Goal: Task Accomplishment & Management: Manage account settings

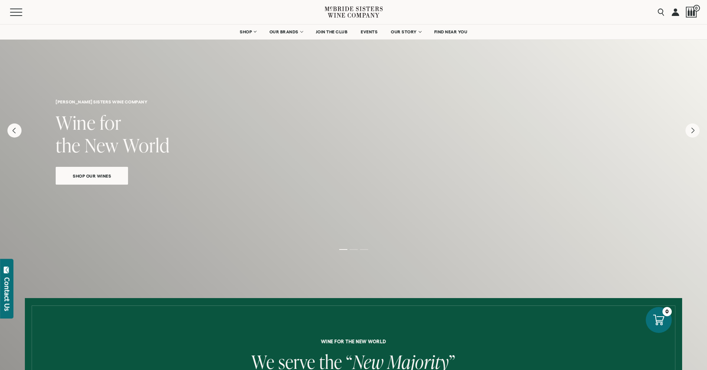
click at [672, 12] on link at bounding box center [674, 12] width 7 height 24
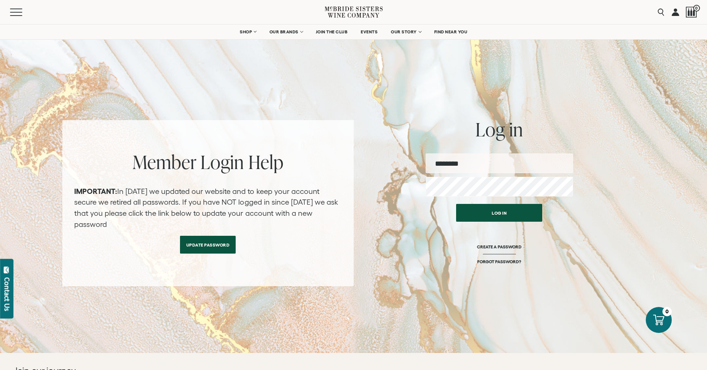
click at [570, 211] on div at bounding box center [507, 238] width 152 height 85
click at [513, 158] on input "email" at bounding box center [498, 164] width 147 height 20
click at [484, 165] on input "email" at bounding box center [498, 164] width 147 height 20
type input "**********"
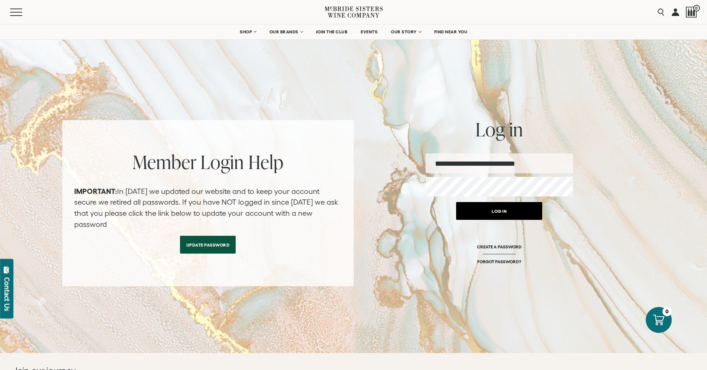
click at [504, 213] on button "Log in" at bounding box center [499, 211] width 86 height 18
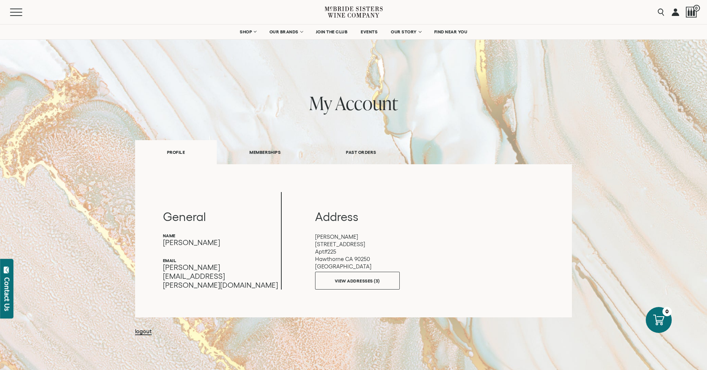
click at [364, 148] on link "PAST ORDERS" at bounding box center [360, 152] width 95 height 26
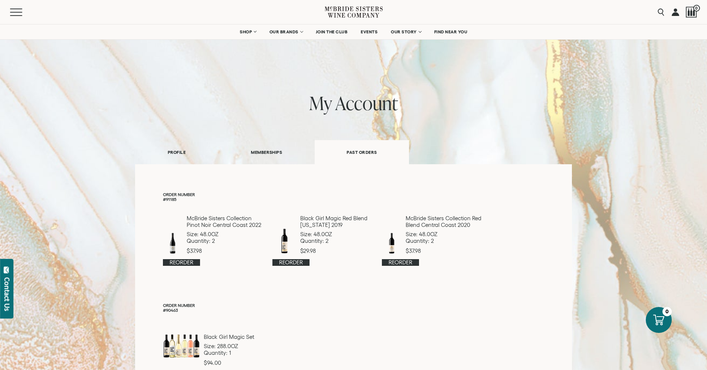
click at [175, 198] on p "#91185" at bounding box center [353, 199] width 381 height 5
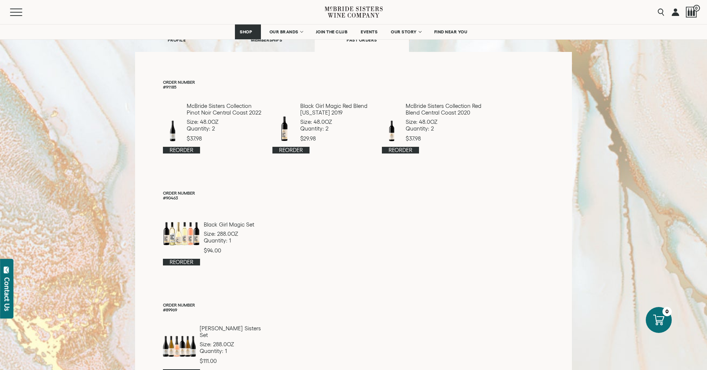
scroll to position [111, 0]
click at [173, 88] on p "#91185" at bounding box center [353, 88] width 381 height 5
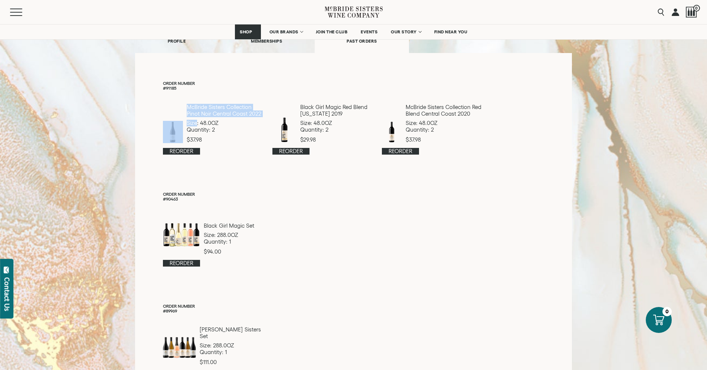
drag, startPoint x: 196, startPoint y: 121, endPoint x: 162, endPoint y: 141, distance: 38.6
click at [163, 141] on div "McBride Sisters Collection Pinot Noir Central Coast 2022 Size: 48.0OZ Quantity:…" at bounding box center [213, 123] width 100 height 39
click at [282, 177] on div "Order history Order Number #91185 McBride Sisters Collection Pinot Noir Central…" at bounding box center [353, 238] width 437 height 371
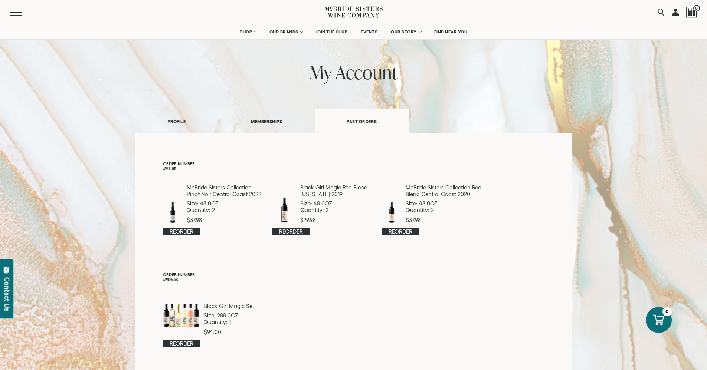
scroll to position [24, 0]
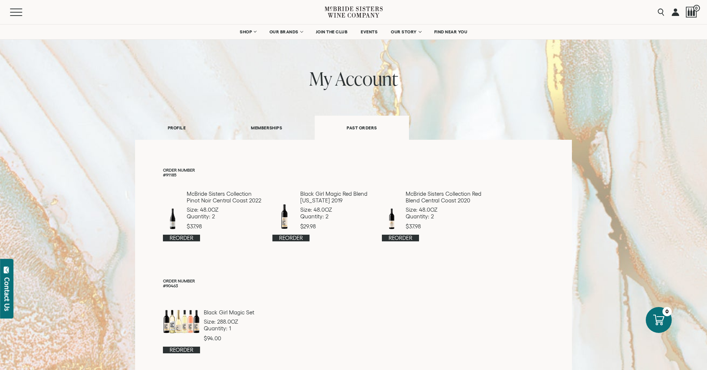
click at [674, 14] on link at bounding box center [674, 12] width 7 height 24
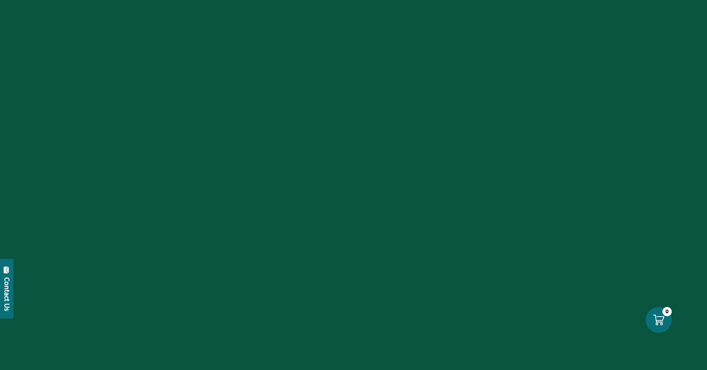
click at [689, 14] on div at bounding box center [353, 185] width 707 height 370
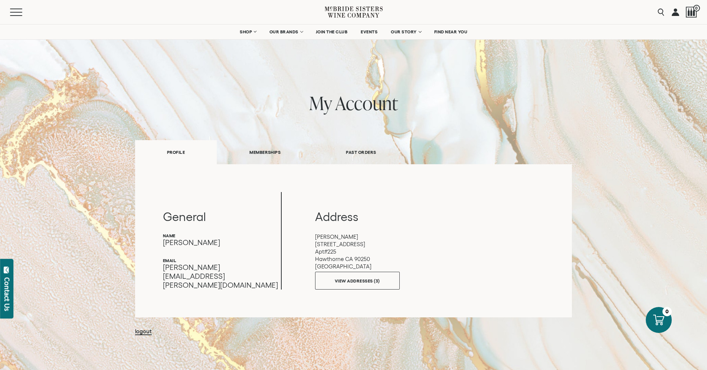
click at [689, 14] on div at bounding box center [690, 12] width 11 height 11
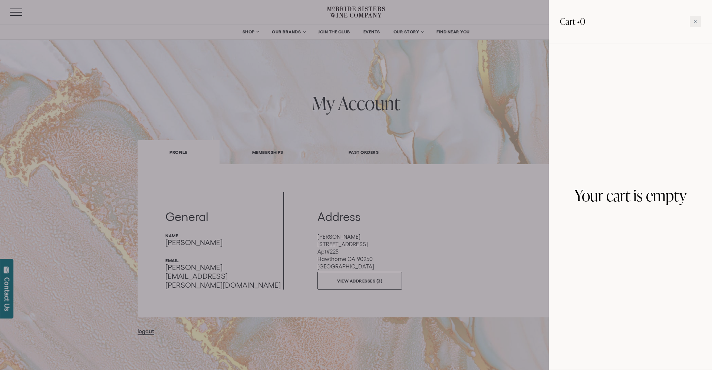
click at [535, 75] on div at bounding box center [356, 185] width 712 height 370
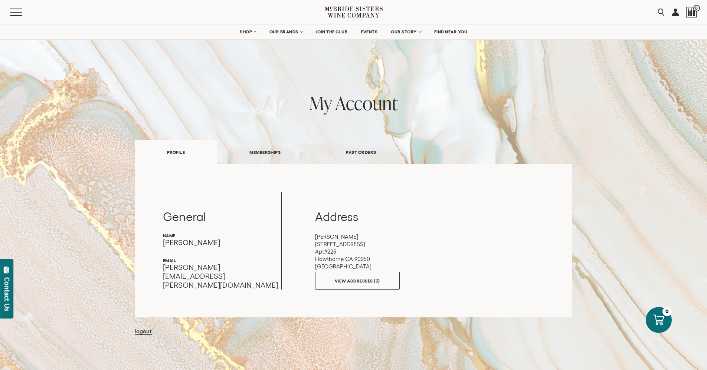
click at [673, 14] on link at bounding box center [674, 12] width 7 height 24
click at [253, 154] on link "MEMBERSHIPS" at bounding box center [265, 152] width 96 height 26
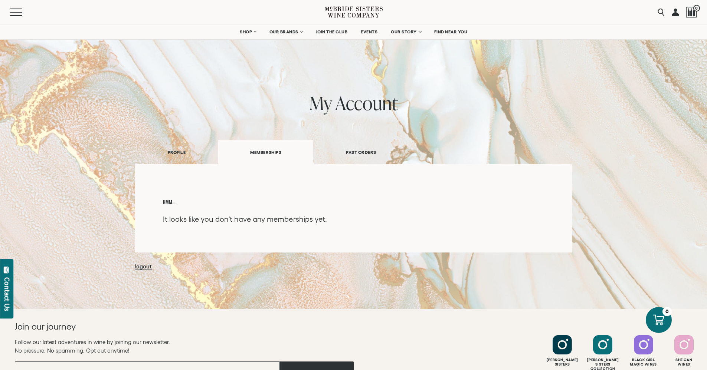
click at [371, 146] on link "PAST ORDERS" at bounding box center [360, 152] width 95 height 26
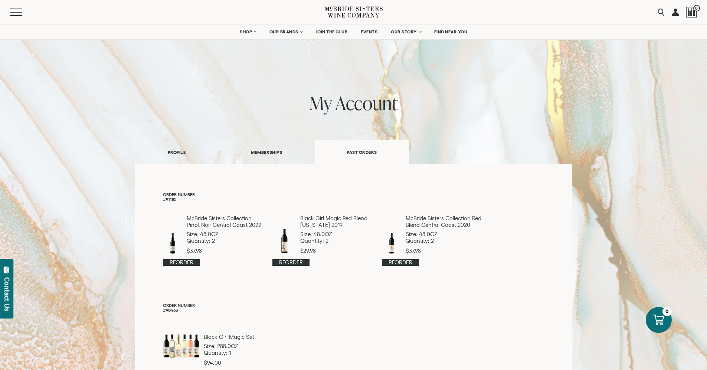
click at [371, 146] on link "PAST ORDERS" at bounding box center [362, 152] width 94 height 24
click at [676, 15] on link at bounding box center [674, 12] width 7 height 24
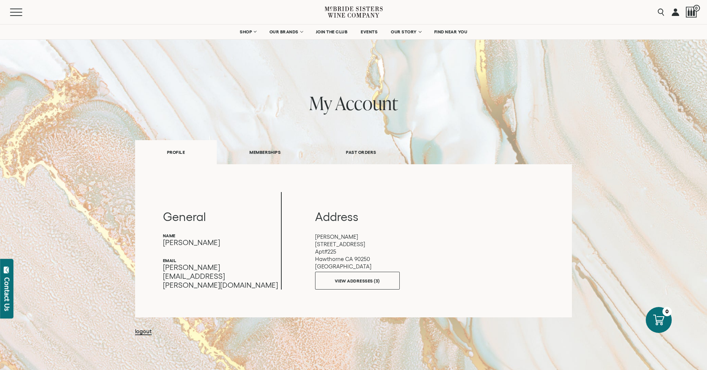
click at [361, 154] on link "PAST ORDERS" at bounding box center [360, 152] width 95 height 26
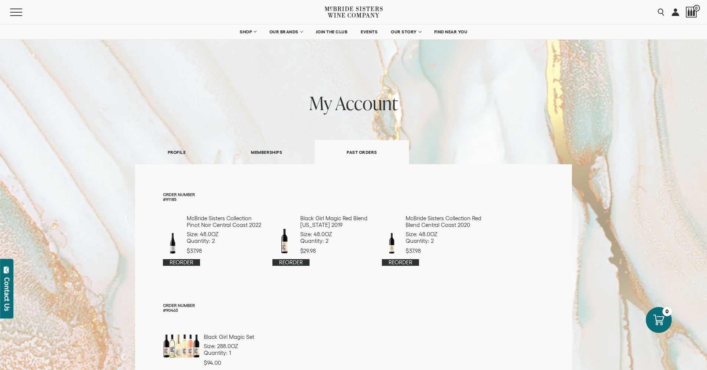
click at [703, 124] on div "my account PROFILE MEMBERSHIPS PAST ORDERS General name Clarence Walker" at bounding box center [353, 295] width 707 height 591
click at [270, 152] on link "MEMBERSHIPS" at bounding box center [266, 152] width 96 height 26
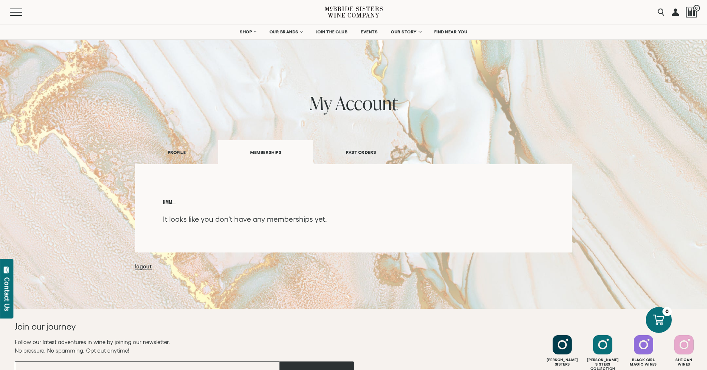
click at [165, 149] on link "PROFILE" at bounding box center [176, 152] width 83 height 26
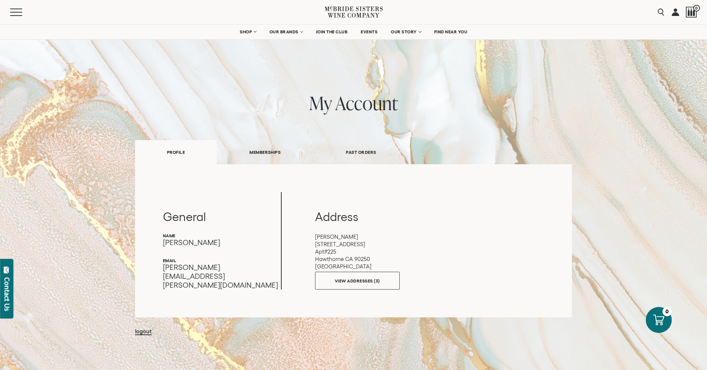
click at [165, 149] on link "PROFILE" at bounding box center [176, 152] width 82 height 24
click at [374, 278] on link "VIEW ADDRESSES (3)" at bounding box center [357, 279] width 85 height 18
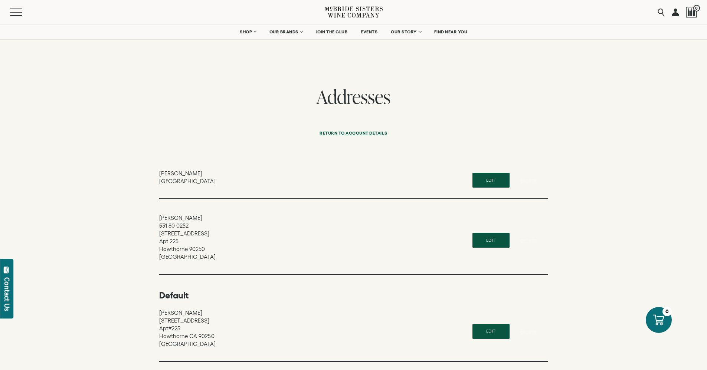
click at [343, 132] on link "Return to Account details" at bounding box center [353, 135] width 68 height 18
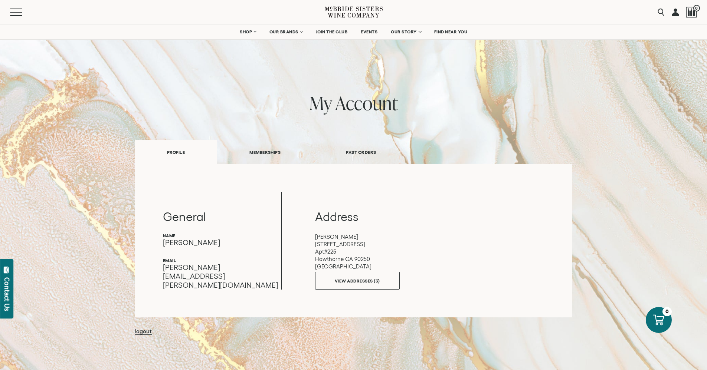
click at [343, 132] on div "my account PROFILE MEMBERSHIPS PAST ORDERS General name Clarence Walker email A…" at bounding box center [353, 215] width 437 height 244
drag, startPoint x: 0, startPoint y: 0, endPoint x: 343, endPoint y: 132, distance: 367.8
click at [343, 132] on div "my account PROFILE MEMBERSHIPS PAST ORDERS General name Clarence Walker email A…" at bounding box center [353, 215] width 437 height 244
